Goal: Information Seeking & Learning: Understand process/instructions

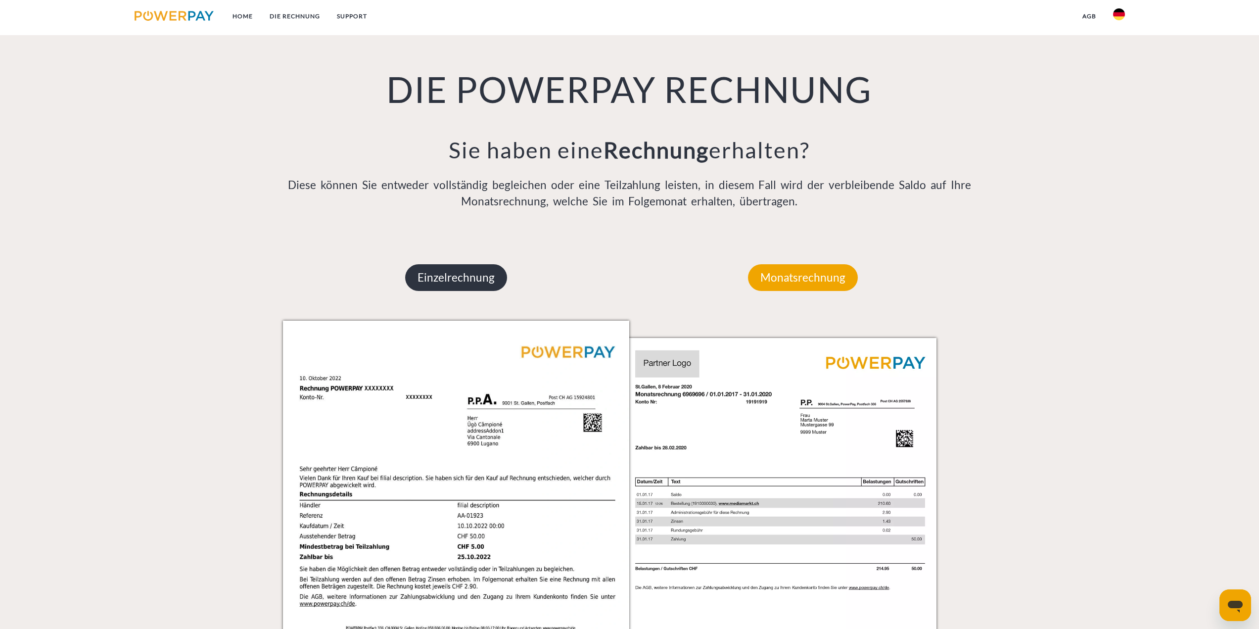
scroll to position [742, 0]
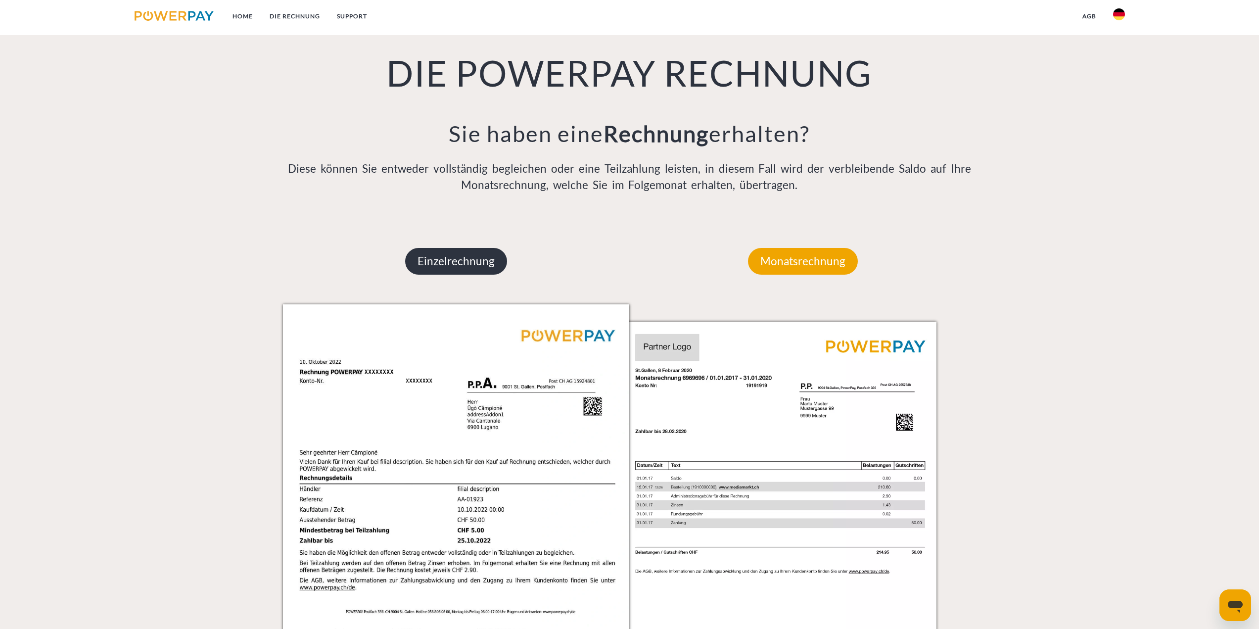
click at [464, 254] on p "Einzelrechnung" at bounding box center [456, 261] width 102 height 27
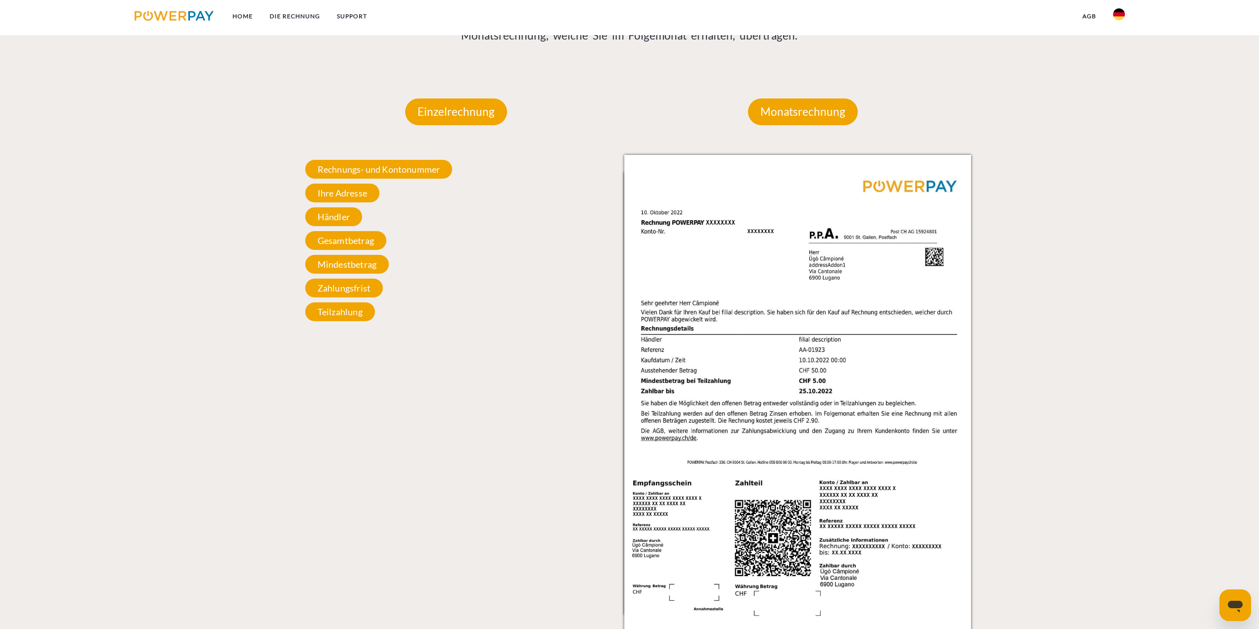
scroll to position [890, 0]
click at [337, 217] on span "Händler" at bounding box center [333, 217] width 57 height 19
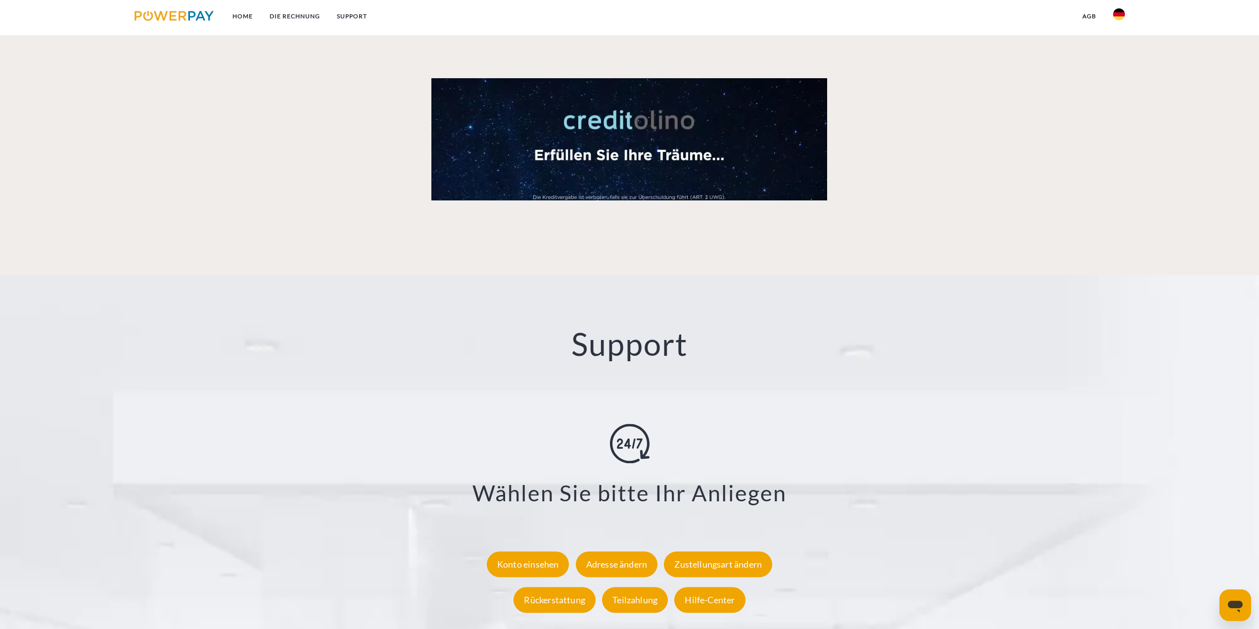
scroll to position [1730, 0]
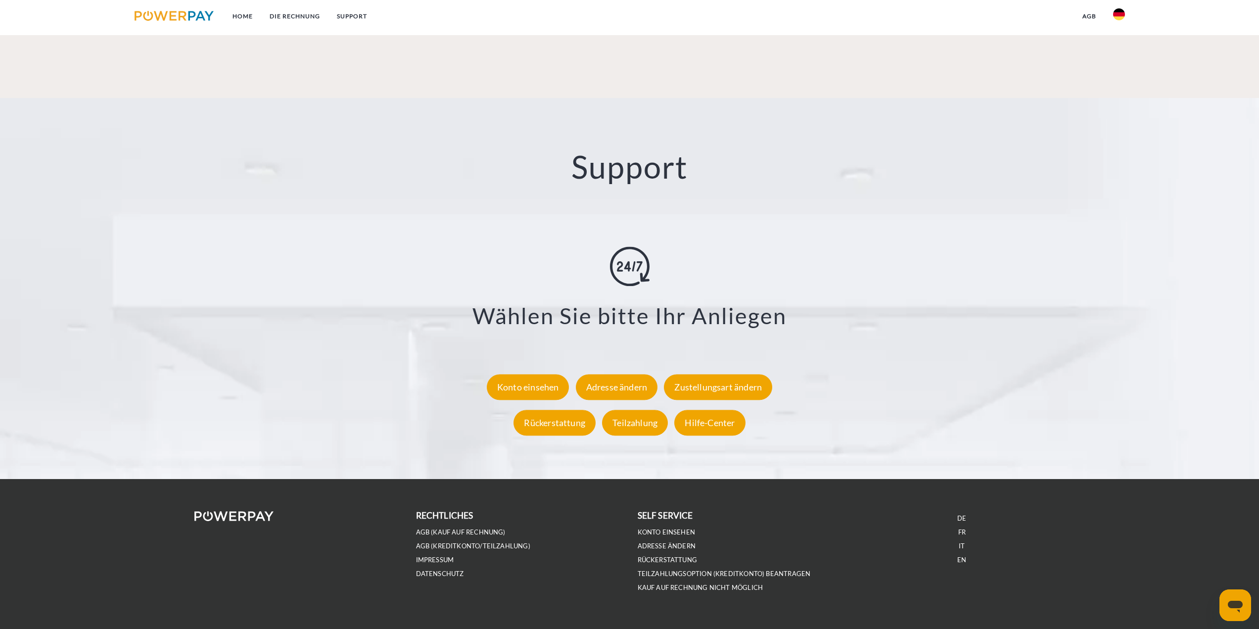
drag, startPoint x: 292, startPoint y: 377, endPoint x: 293, endPoint y: 368, distance: 8.5
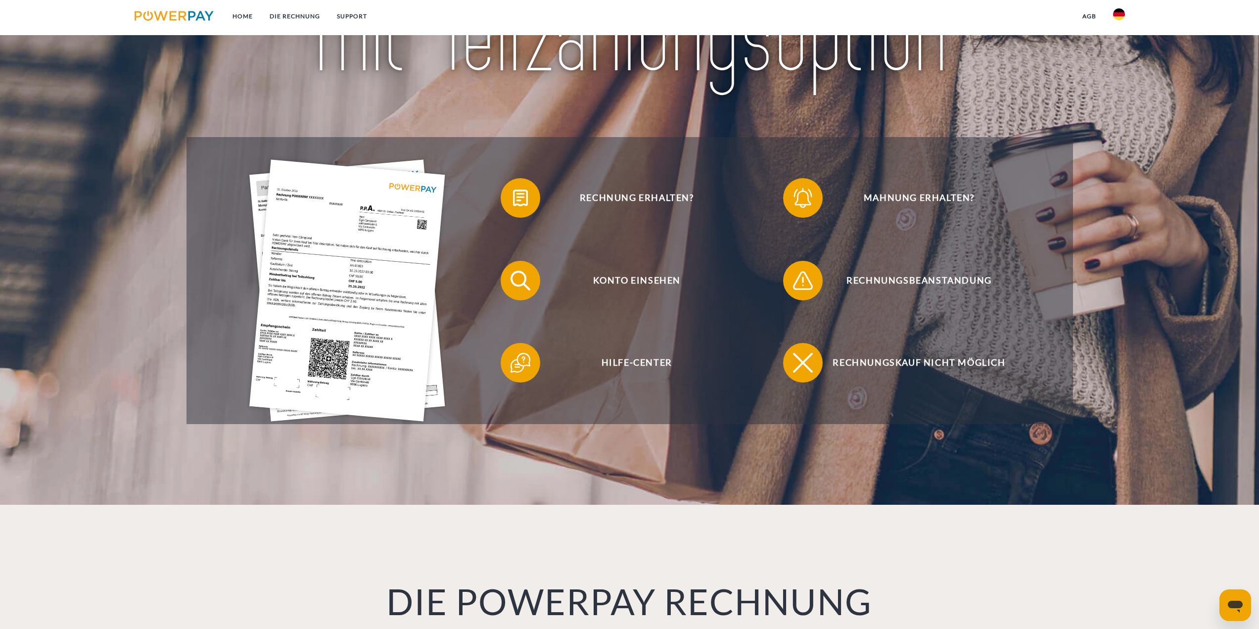
scroll to position [0, 0]
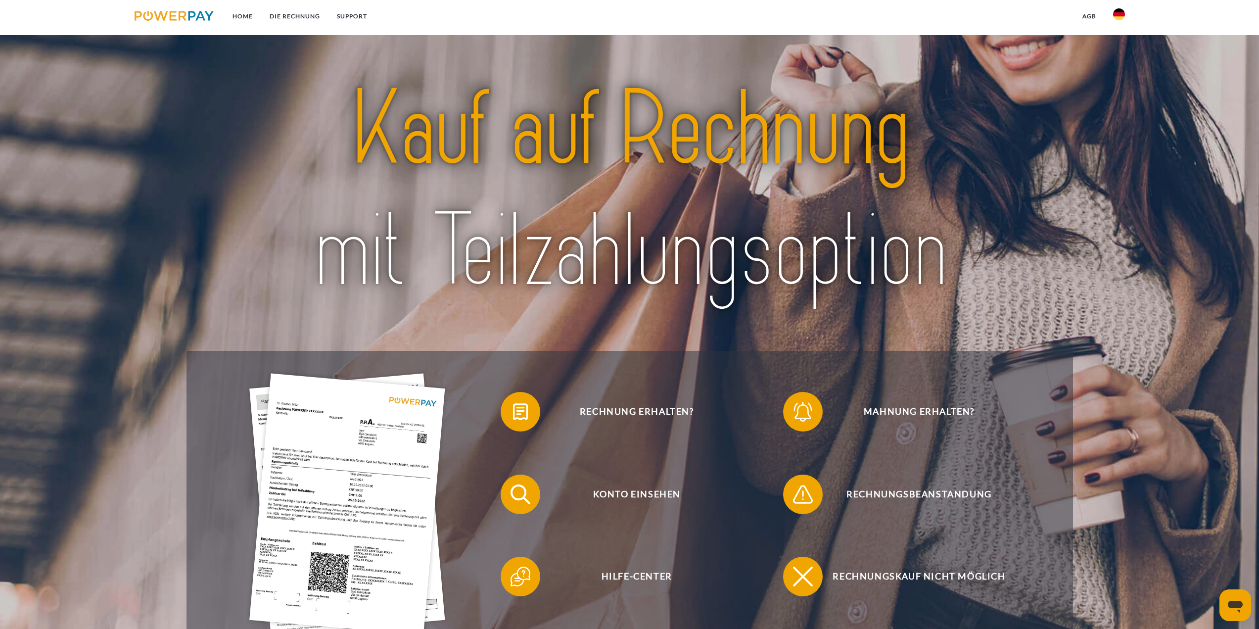
drag, startPoint x: 322, startPoint y: 408, endPoint x: 287, endPoint y: 235, distance: 176.6
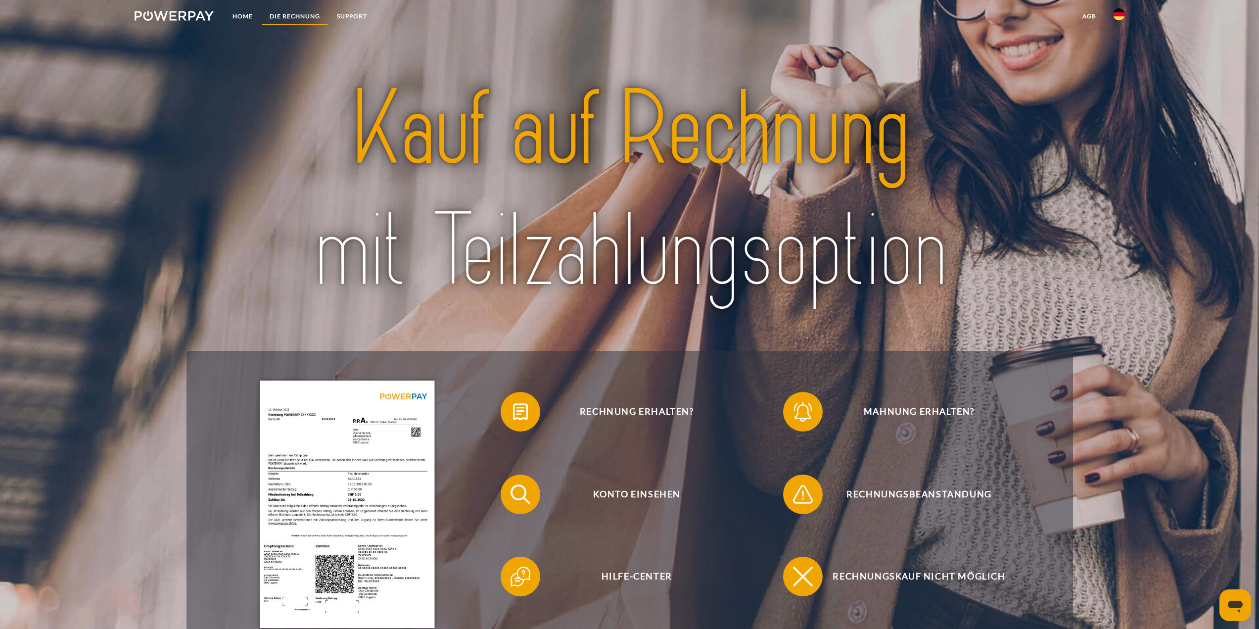
click at [293, 15] on link "DIE RECHNUNG" at bounding box center [294, 16] width 67 height 18
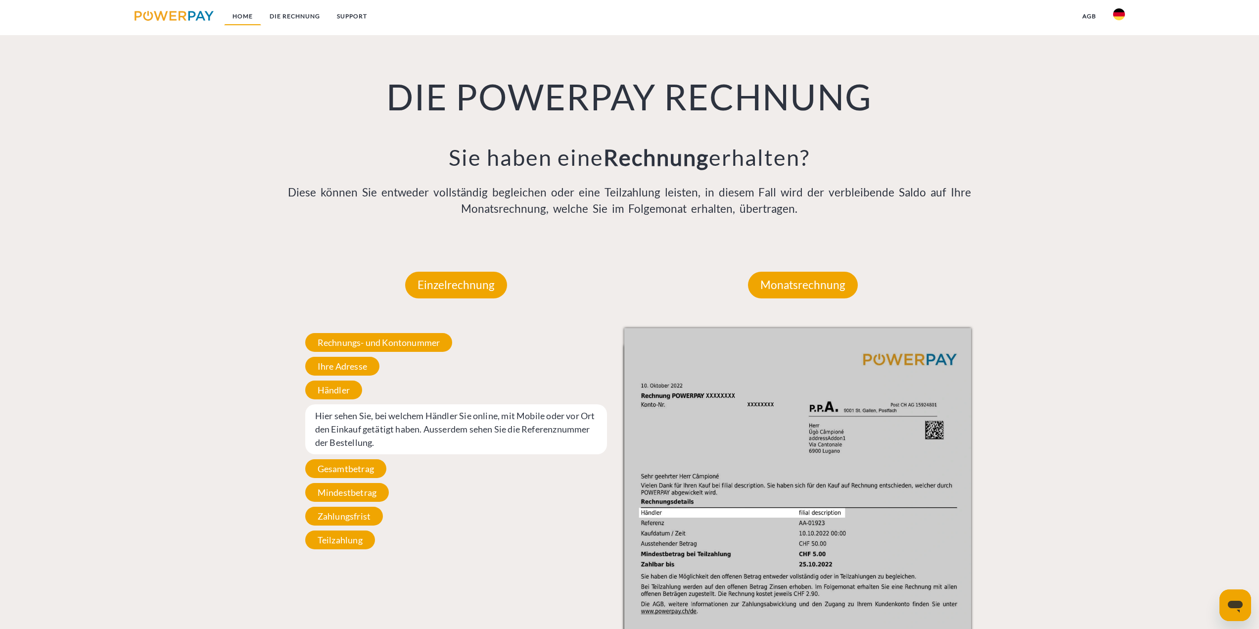
click at [248, 15] on link "Home" at bounding box center [242, 16] width 37 height 18
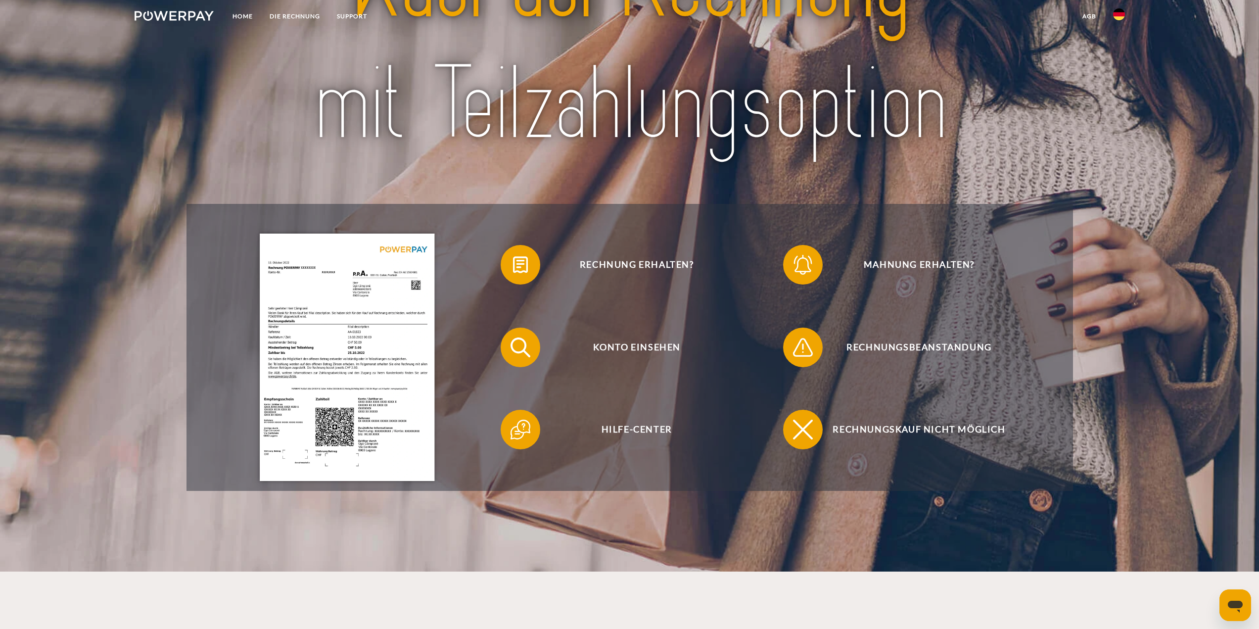
scroll to position [148, 0]
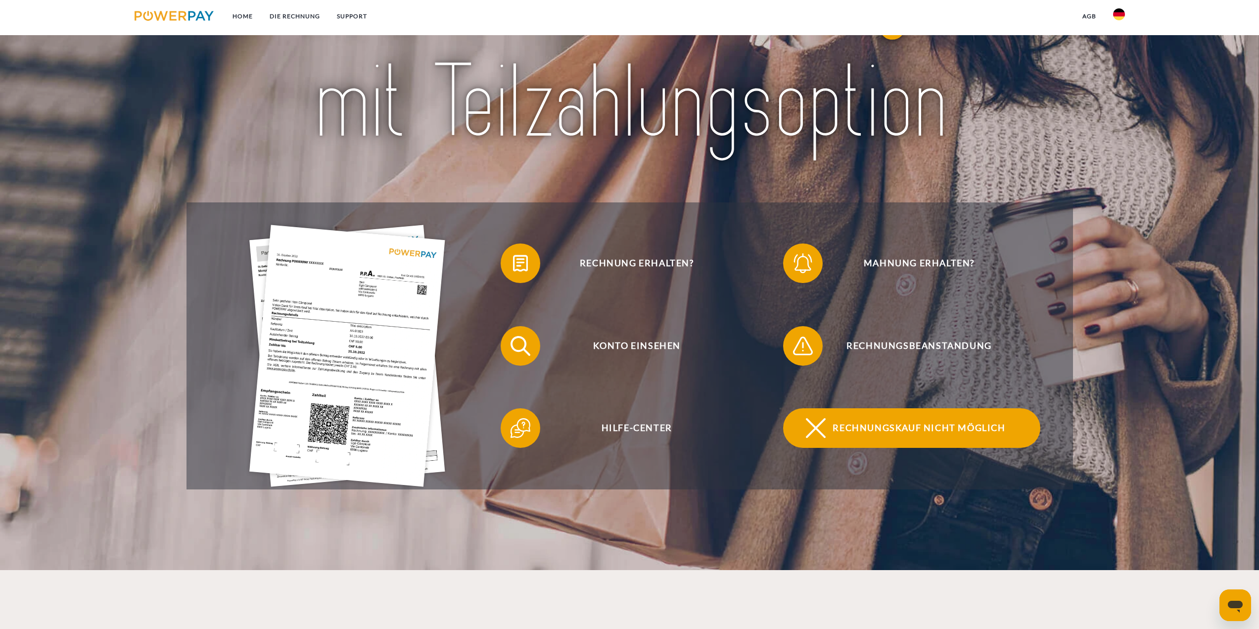
click at [845, 432] on span "Rechnungskauf nicht möglich" at bounding box center [919, 428] width 242 height 40
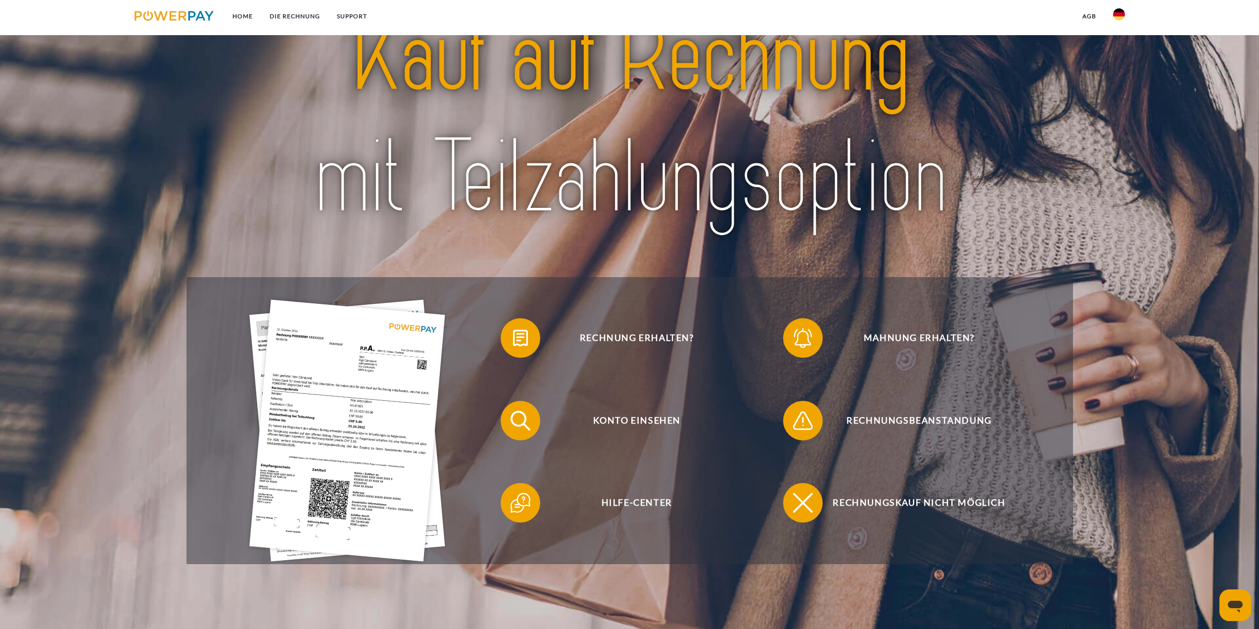
scroll to position [49, 0]
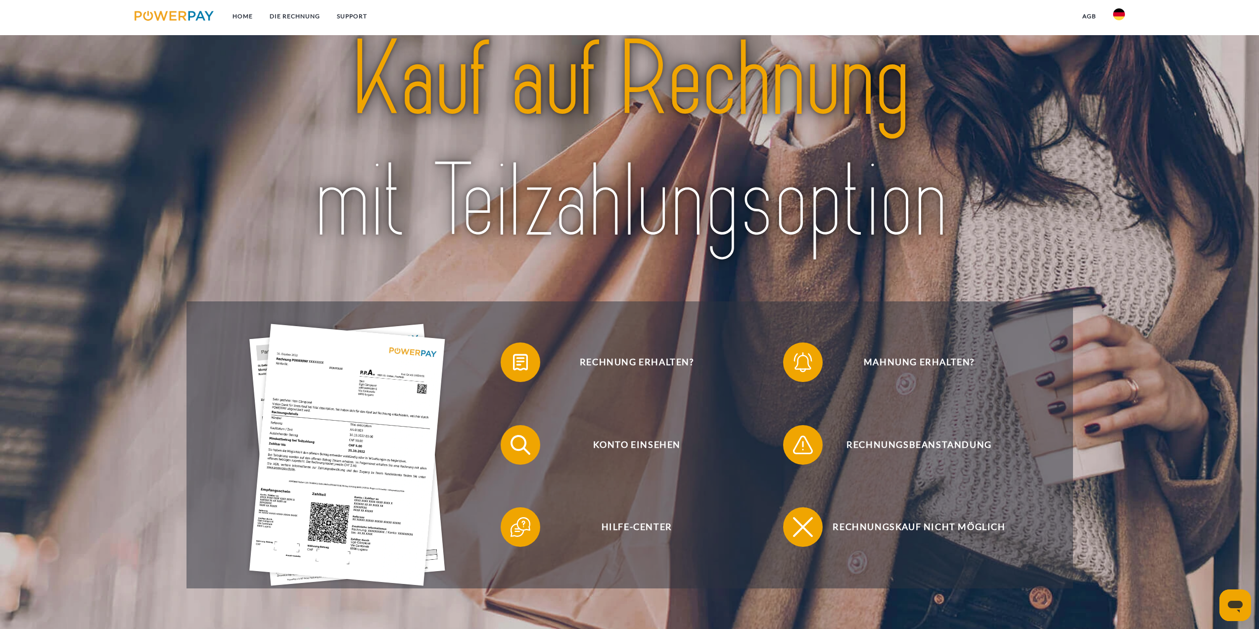
click at [197, 16] on img at bounding box center [175, 16] width 80 height 10
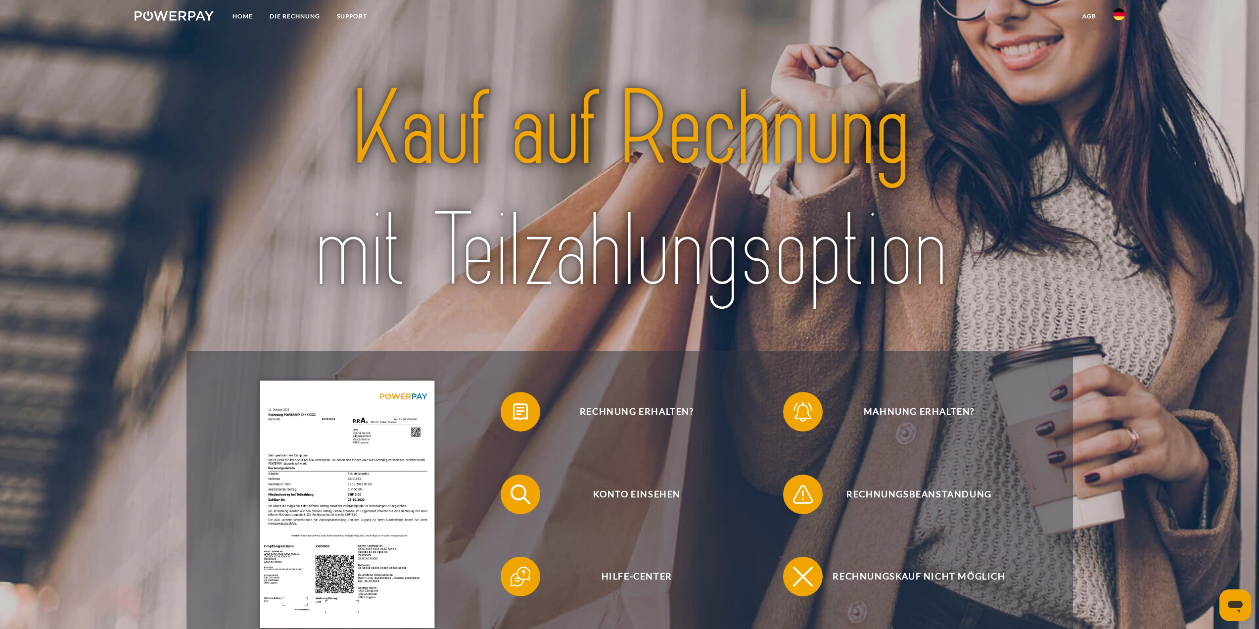
click at [1116, 18] on img at bounding box center [1119, 14] width 12 height 12
click at [1120, 14] on img at bounding box center [1119, 14] width 12 height 12
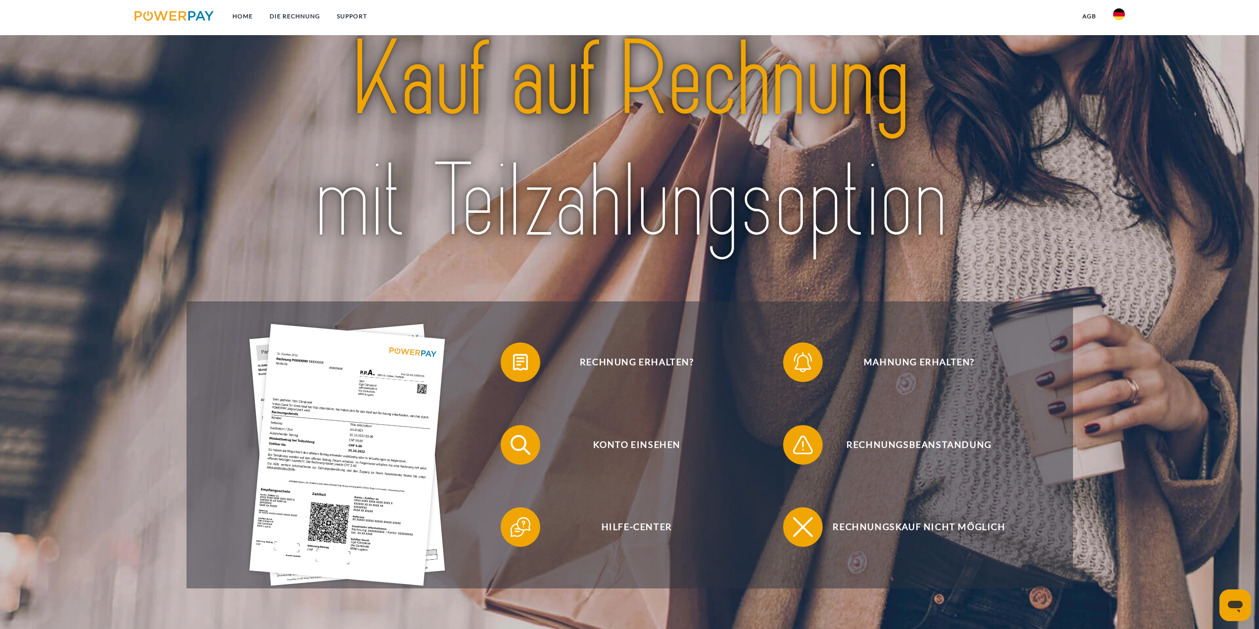
drag, startPoint x: 625, startPoint y: 73, endPoint x: 585, endPoint y: 74, distance: 40.1
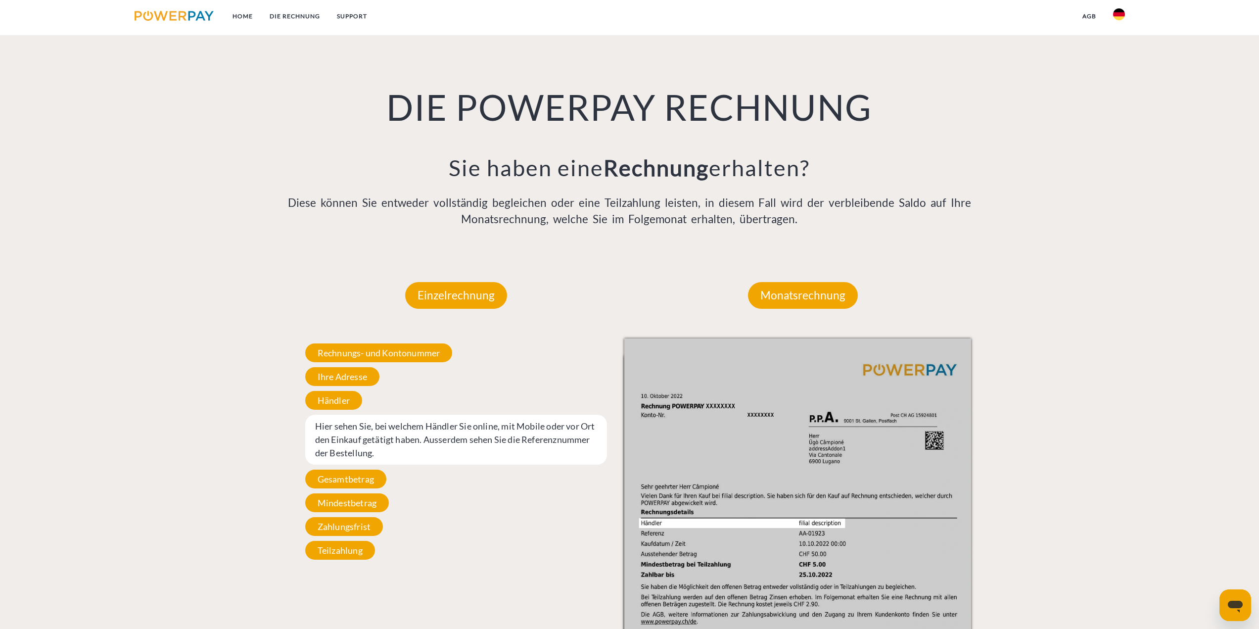
drag, startPoint x: 456, startPoint y: 106, endPoint x: 446, endPoint y: 107, distance: 9.4
